Goal: Task Accomplishment & Management: Use online tool/utility

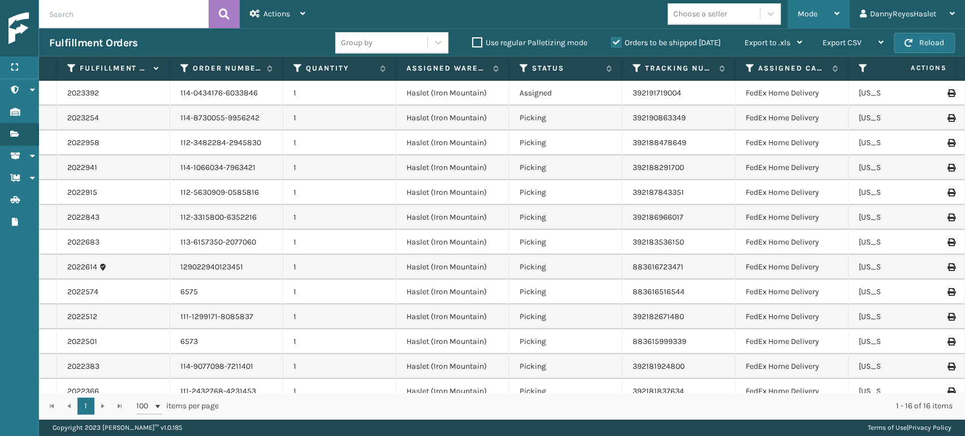
click at [800, 21] on div "Mode" at bounding box center [819, 14] width 42 height 28
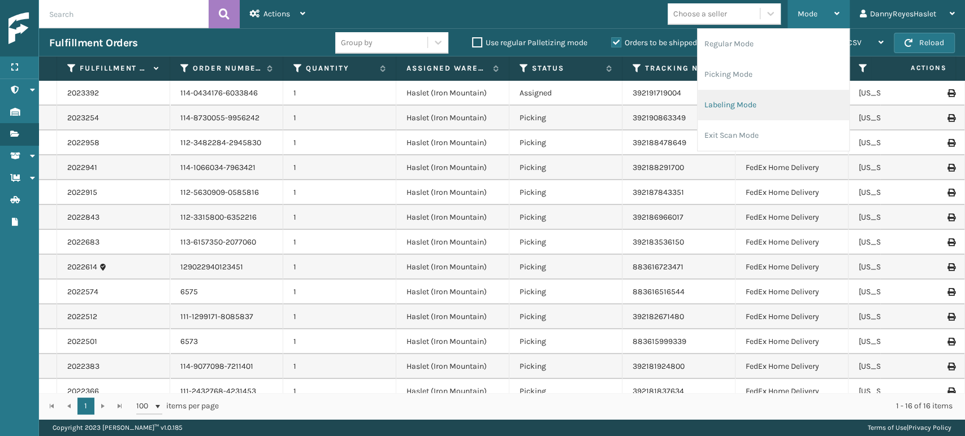
click at [749, 94] on li "Labeling Mode" at bounding box center [772, 105] width 151 height 31
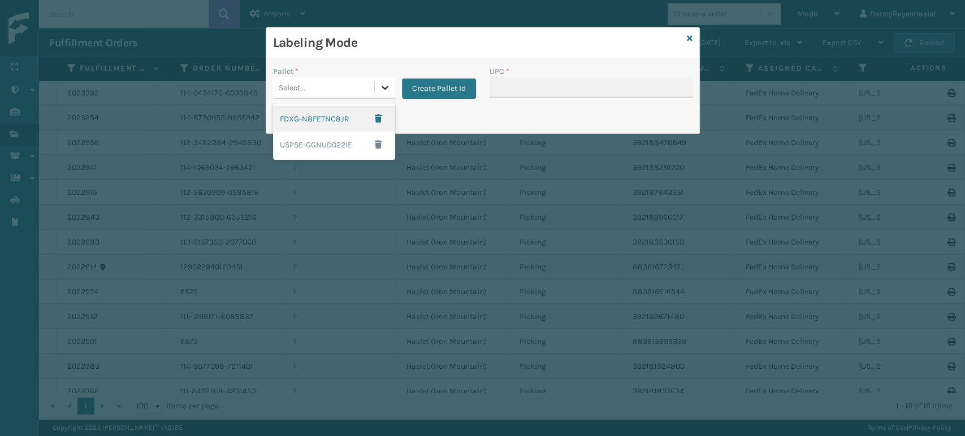
click at [384, 85] on icon at bounding box center [384, 87] width 11 height 11
drag, startPoint x: 330, startPoint y: 125, endPoint x: 356, endPoint y: 85, distance: 48.3
click at [356, 85] on div "Select..." at bounding box center [323, 88] width 101 height 19
click at [344, 116] on div "FDXG-N8FETNC8JR" at bounding box center [334, 119] width 122 height 26
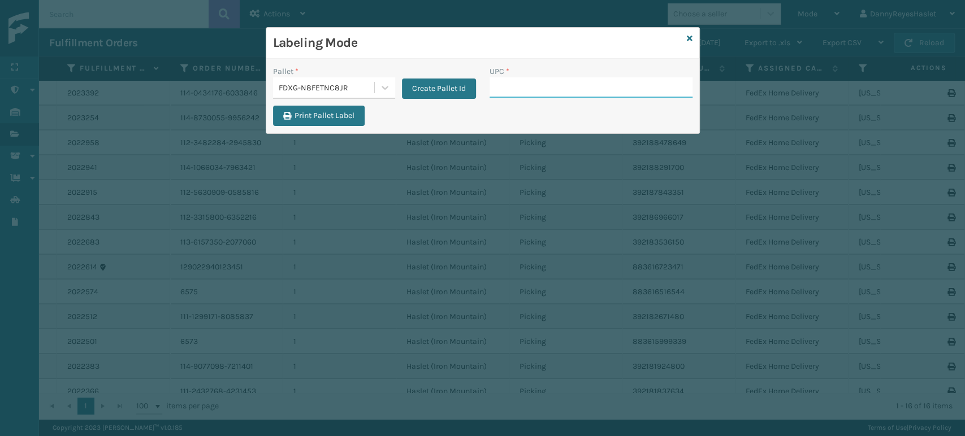
click at [572, 88] on input "UPC *" at bounding box center [590, 87] width 203 height 20
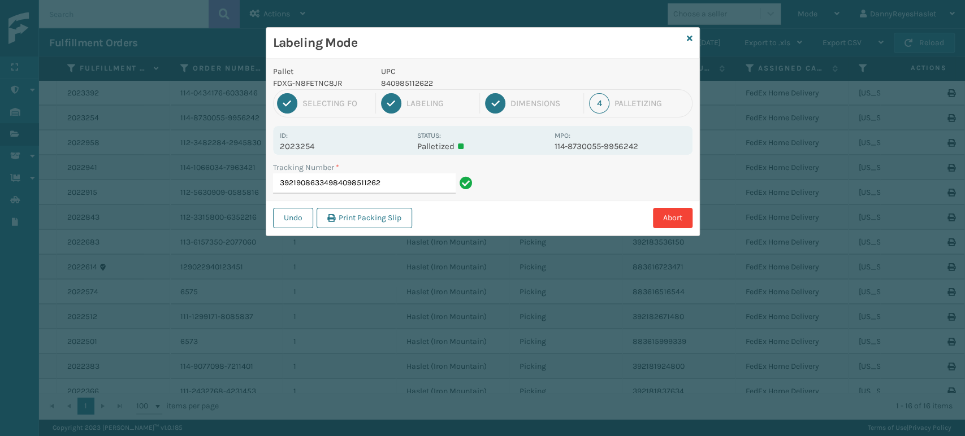
type input "392190863349840985112622"
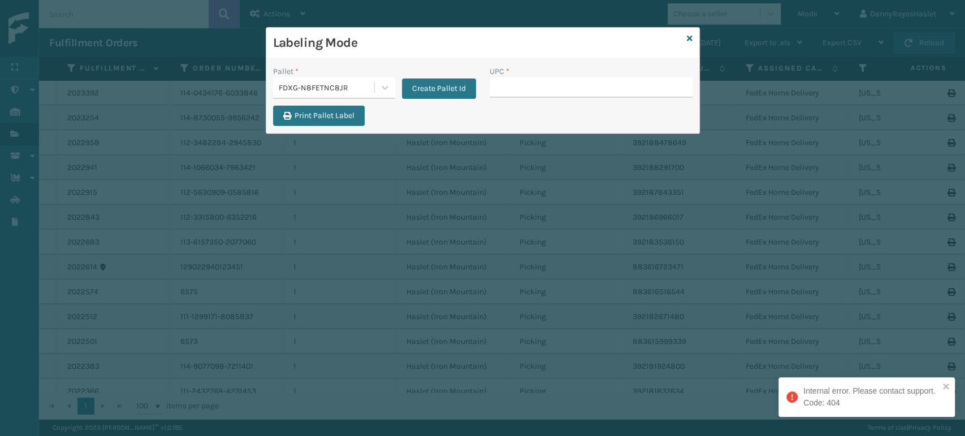
click at [572, 88] on input "UPC *" at bounding box center [590, 87] width 203 height 20
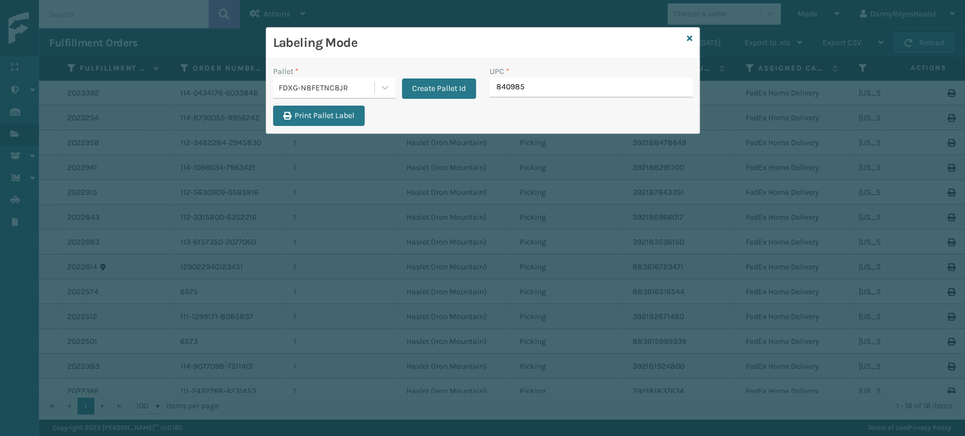
type input "8409851"
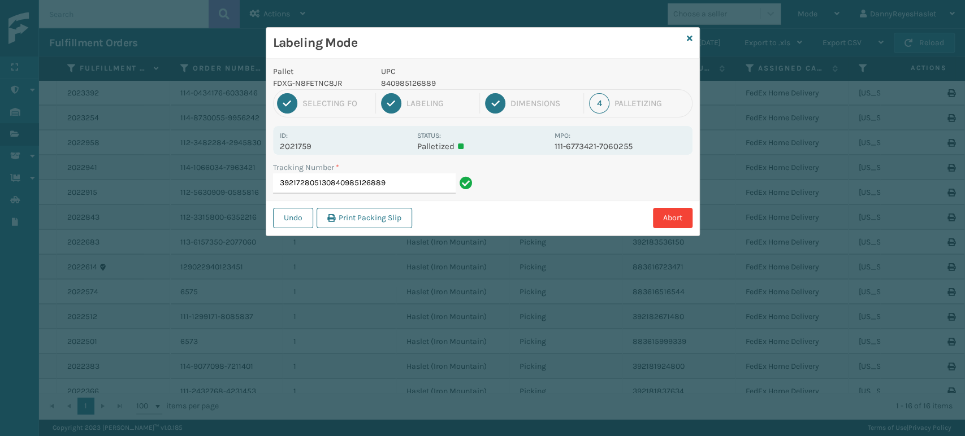
type input "392172805130840985126889"
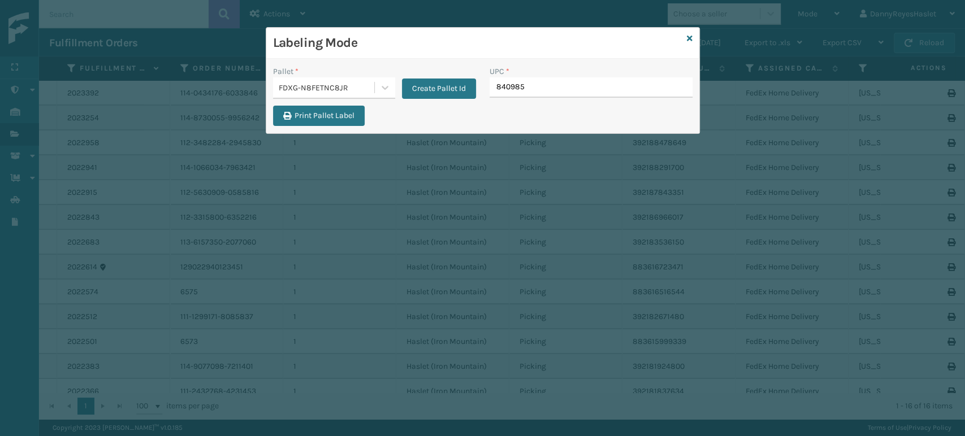
type input "8409851"
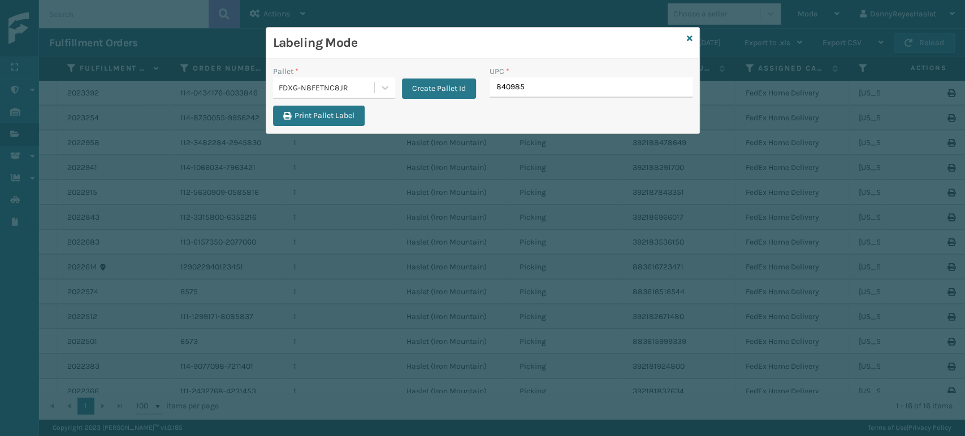
type input "8409851"
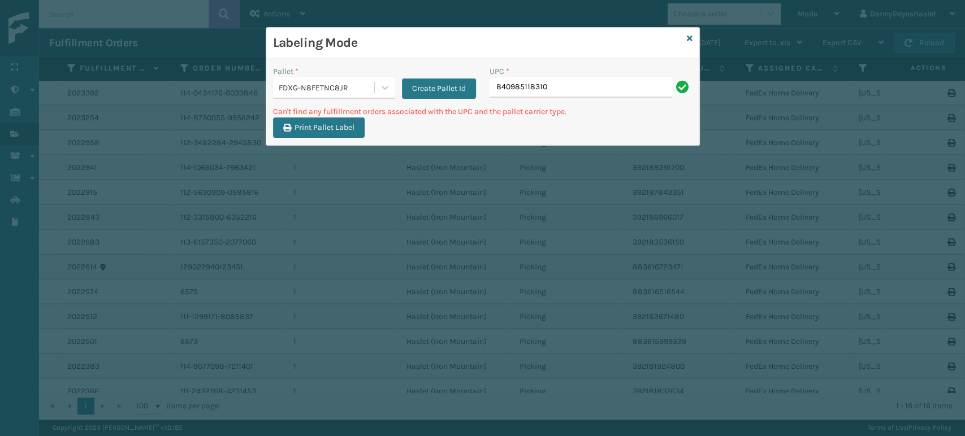
drag, startPoint x: 690, startPoint y: 37, endPoint x: 681, endPoint y: 40, distance: 10.0
click at [681, 40] on h3 "Labeling Mode" at bounding box center [477, 42] width 409 height 17
click at [692, 34] on icon at bounding box center [690, 38] width 6 height 8
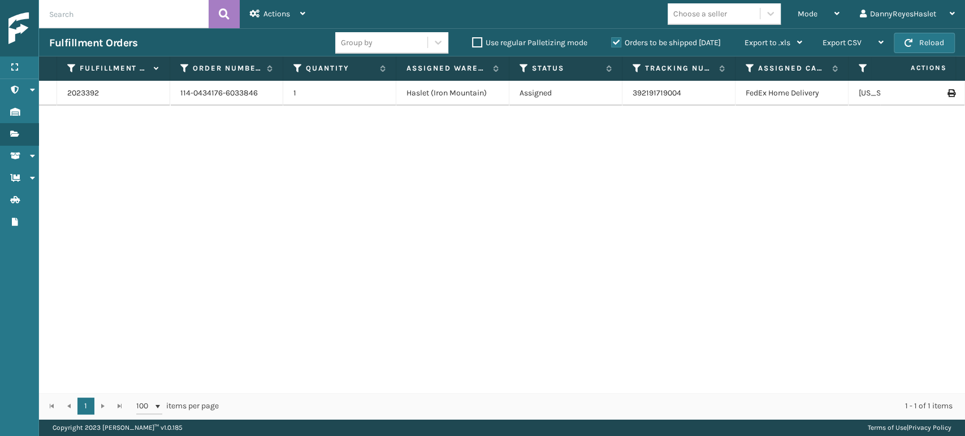
click at [74, 102] on td "2023392" at bounding box center [113, 93] width 113 height 25
click at [84, 94] on link "2023392" at bounding box center [83, 93] width 32 height 11
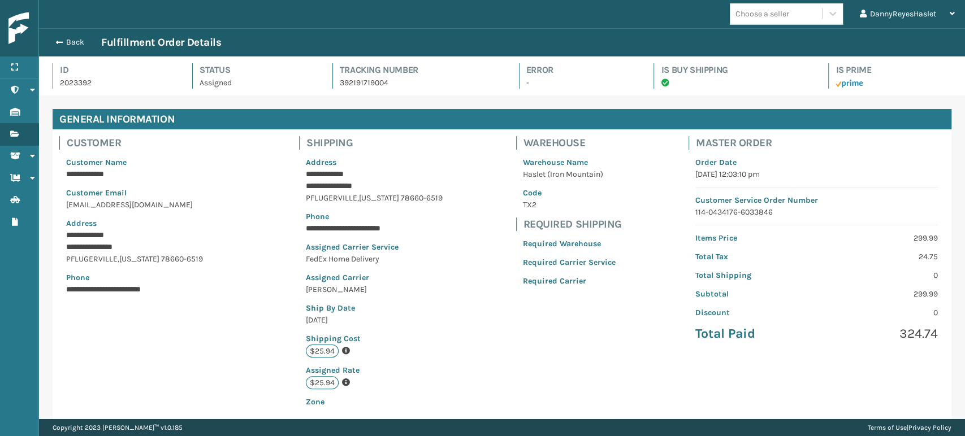
click at [24, 41] on img at bounding box center [59, 28] width 102 height 32
click at [15, 32] on img at bounding box center [59, 28] width 102 height 32
click at [66, 53] on div "Back Fulfillment Order Details" at bounding box center [502, 42] width 926 height 28
click at [70, 48] on div "Back Fulfillment Order Details" at bounding box center [501, 43] width 905 height 14
click at [51, 37] on button "Back" at bounding box center [75, 42] width 52 height 10
